Goal: Task Accomplishment & Management: Use online tool/utility

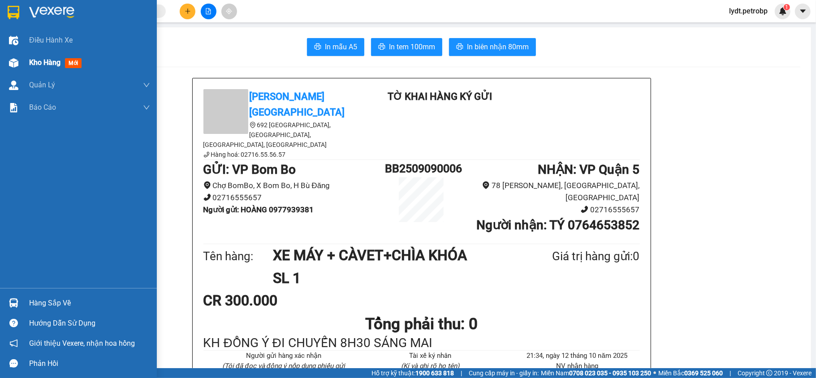
click at [56, 60] on span "Kho hàng" at bounding box center [44, 62] width 31 height 9
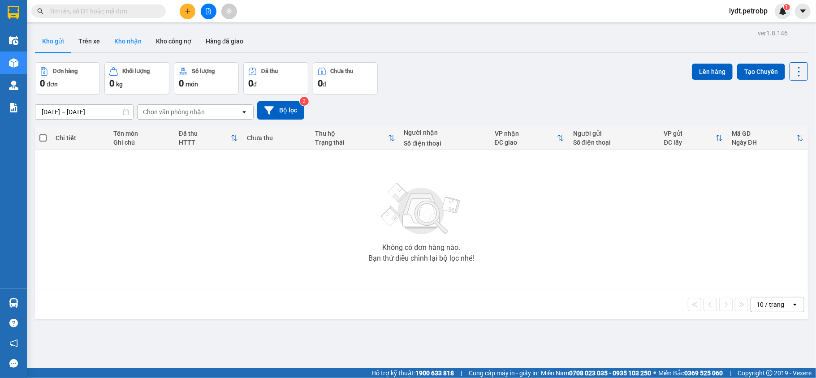
click at [125, 45] on button "Kho nhận" at bounding box center [128, 41] width 42 height 22
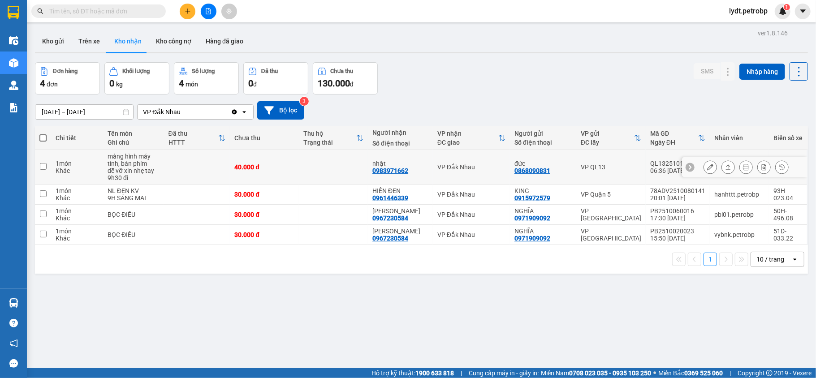
click at [726, 166] on icon at bounding box center [728, 166] width 5 height 5
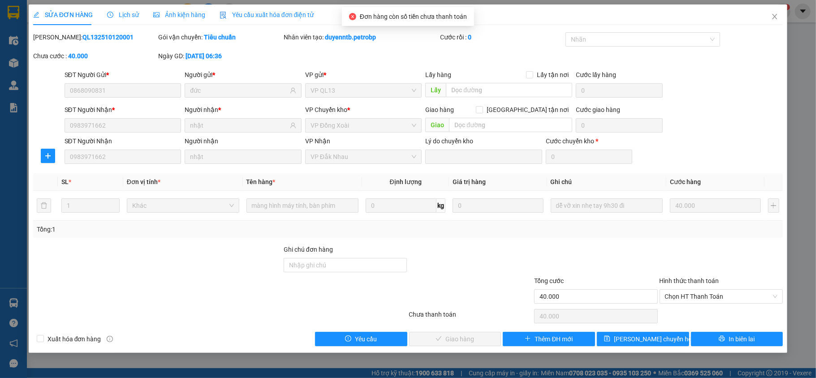
type input "0868090831"
type input "đức"
type input "0983971662"
type input "nhật"
type input "40.000"
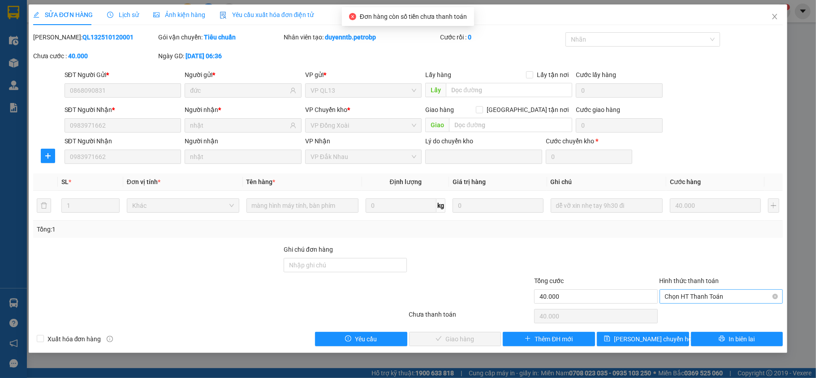
click at [701, 291] on span "Chọn HT Thanh Toán" at bounding box center [721, 296] width 113 height 13
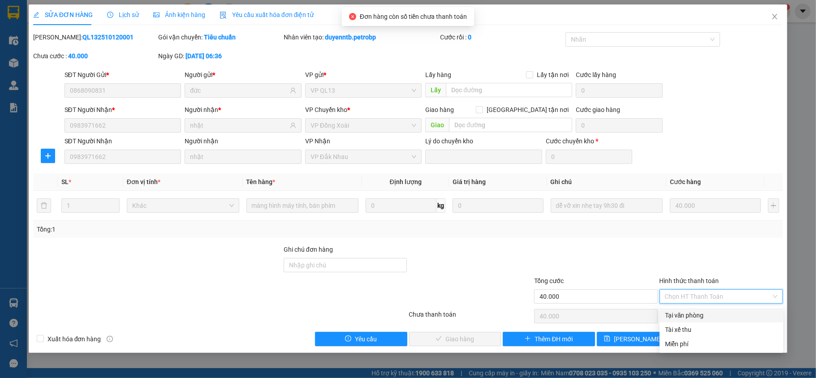
click at [685, 312] on div "Tại văn phòng" at bounding box center [721, 316] width 113 height 10
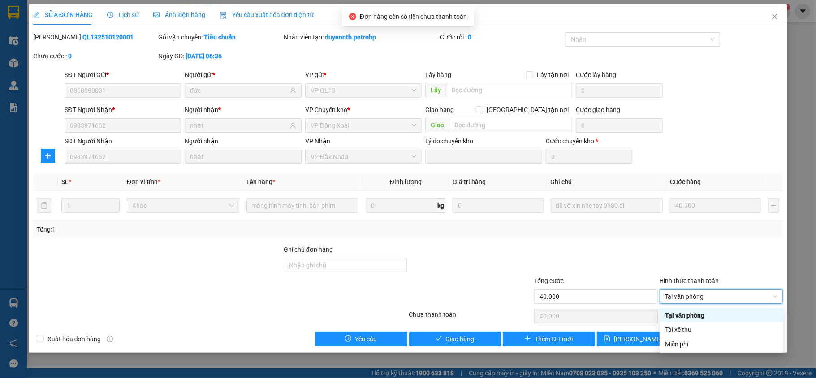
type input "0"
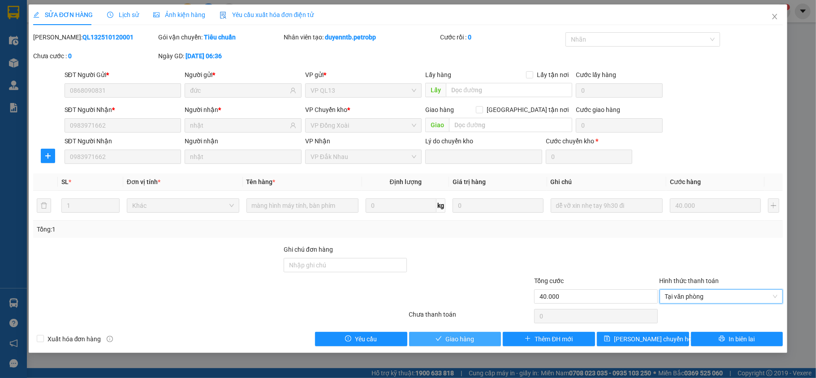
click at [470, 336] on span "Giao hàng" at bounding box center [460, 339] width 29 height 10
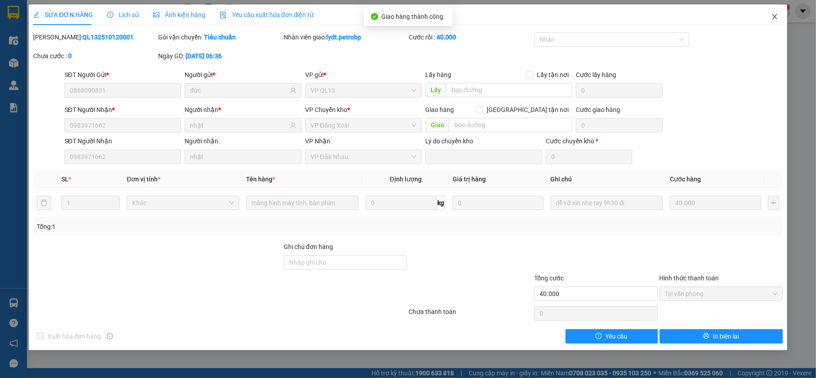
click at [769, 19] on span "Close" at bounding box center [774, 16] width 25 height 25
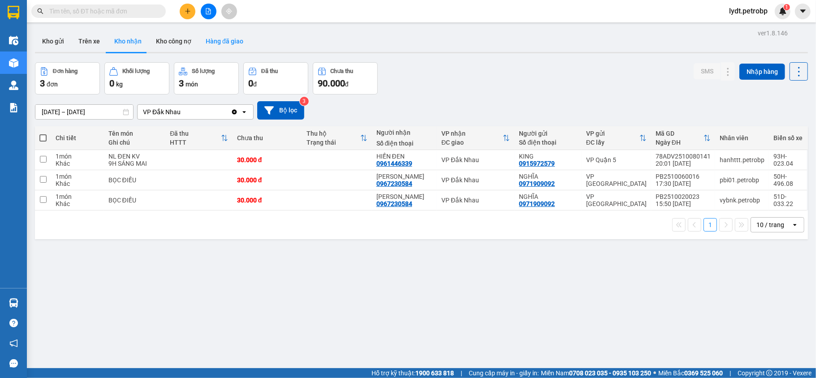
click at [247, 42] on button "Hàng đã giao" at bounding box center [225, 41] width 52 height 22
